Goal: Transaction & Acquisition: Purchase product/service

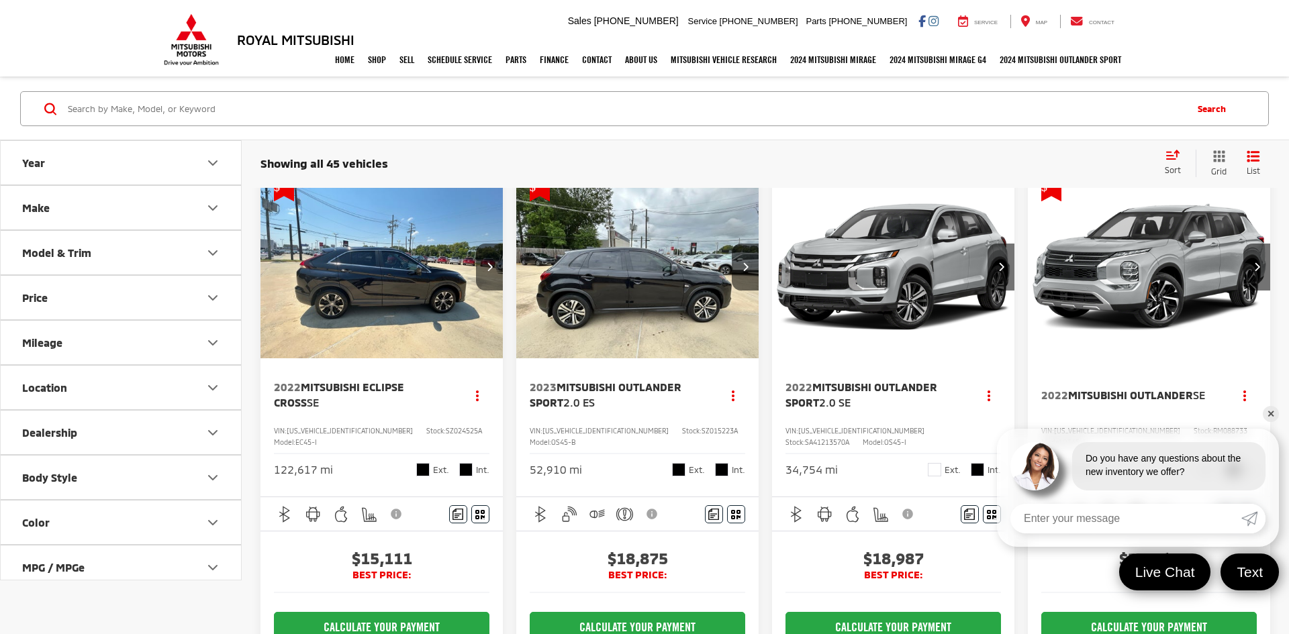
click at [325, 385] on span "Mitsubishi Eclipse Cross" at bounding box center [339, 395] width 130 height 28
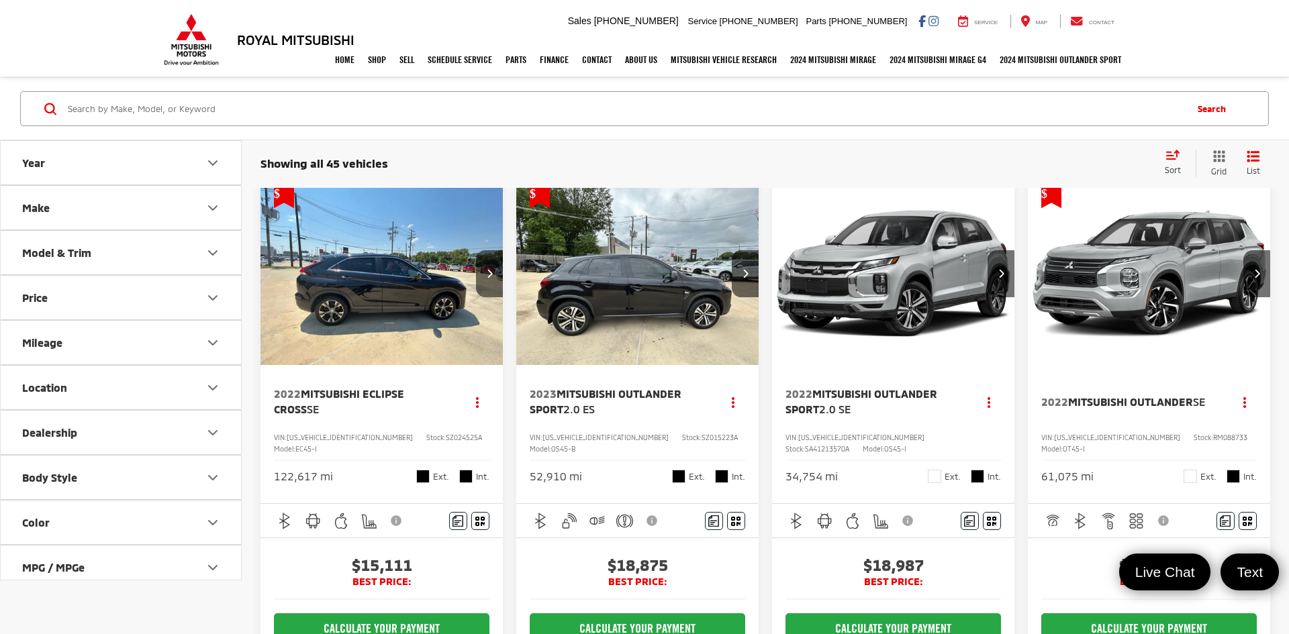
click at [349, 326] on img "2022 Mitsubishi Eclipse Cross SE 0" at bounding box center [382, 274] width 244 height 183
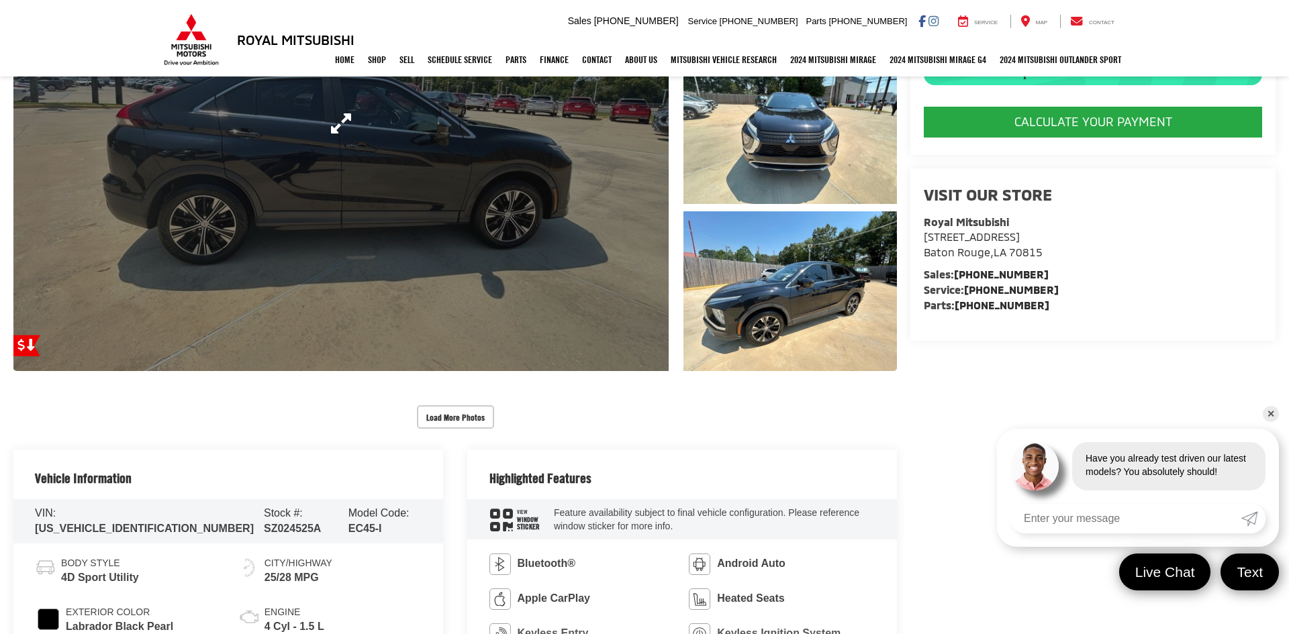
scroll to position [313, 0]
